Goal: Transaction & Acquisition: Purchase product/service

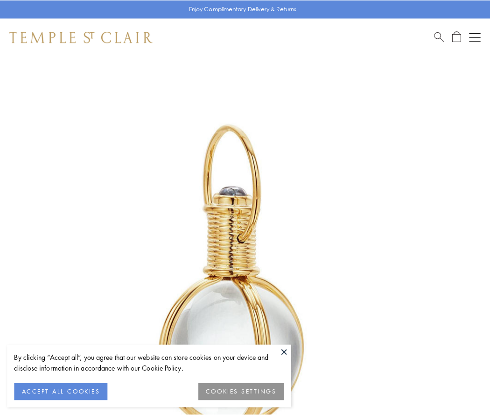
scroll to position [244, 0]
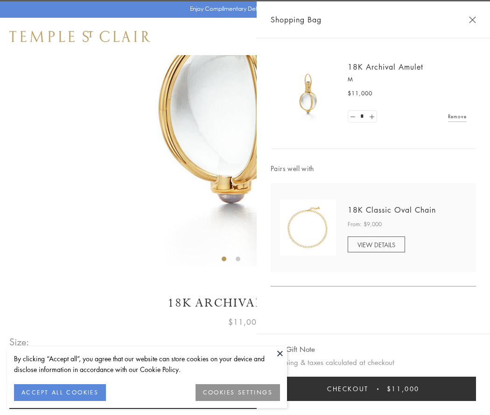
click at [374, 389] on button "Checkout $11,000" at bounding box center [373, 388] width 205 height 24
